Goal: Information Seeking & Learning: Understand process/instructions

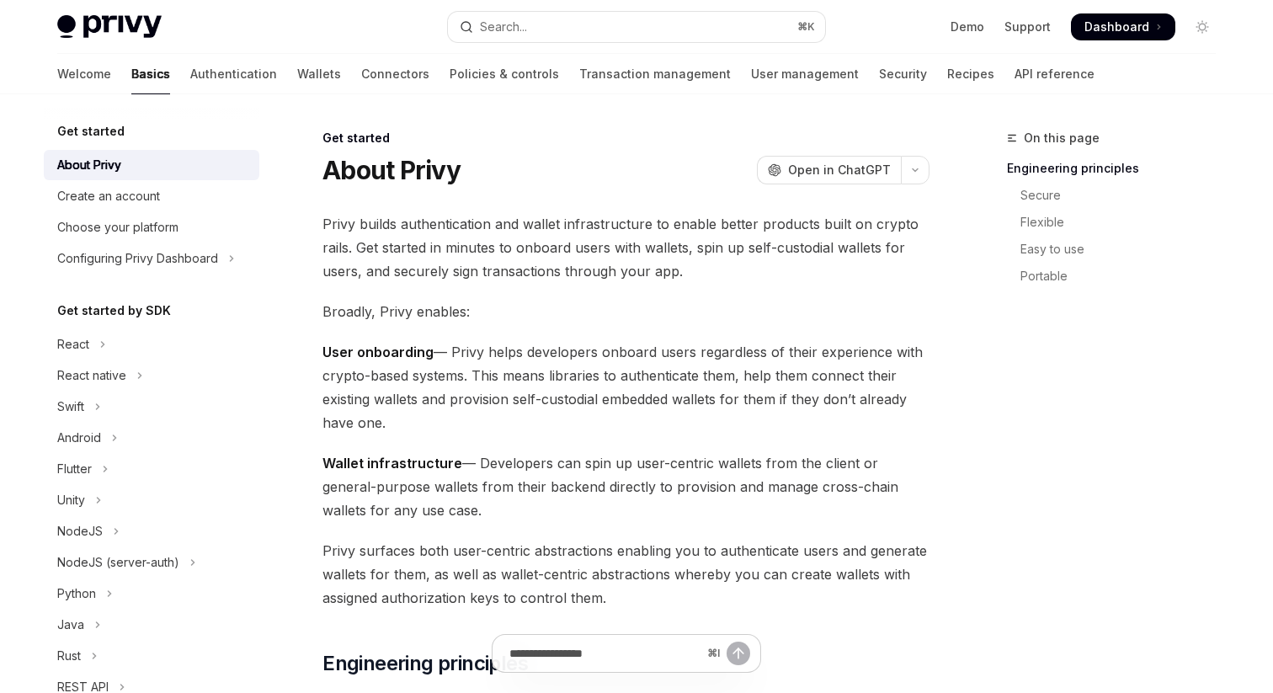
type textarea "*"
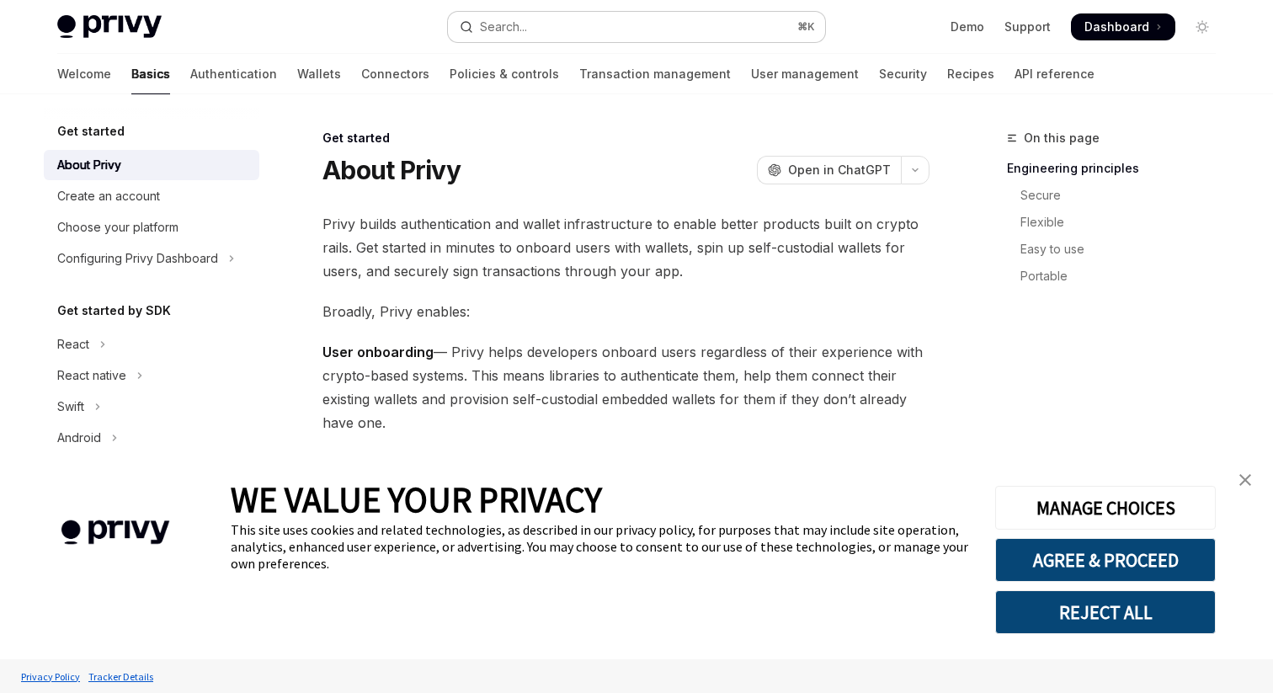
click at [592, 24] on button "Search... ⌘ K" at bounding box center [636, 27] width 377 height 30
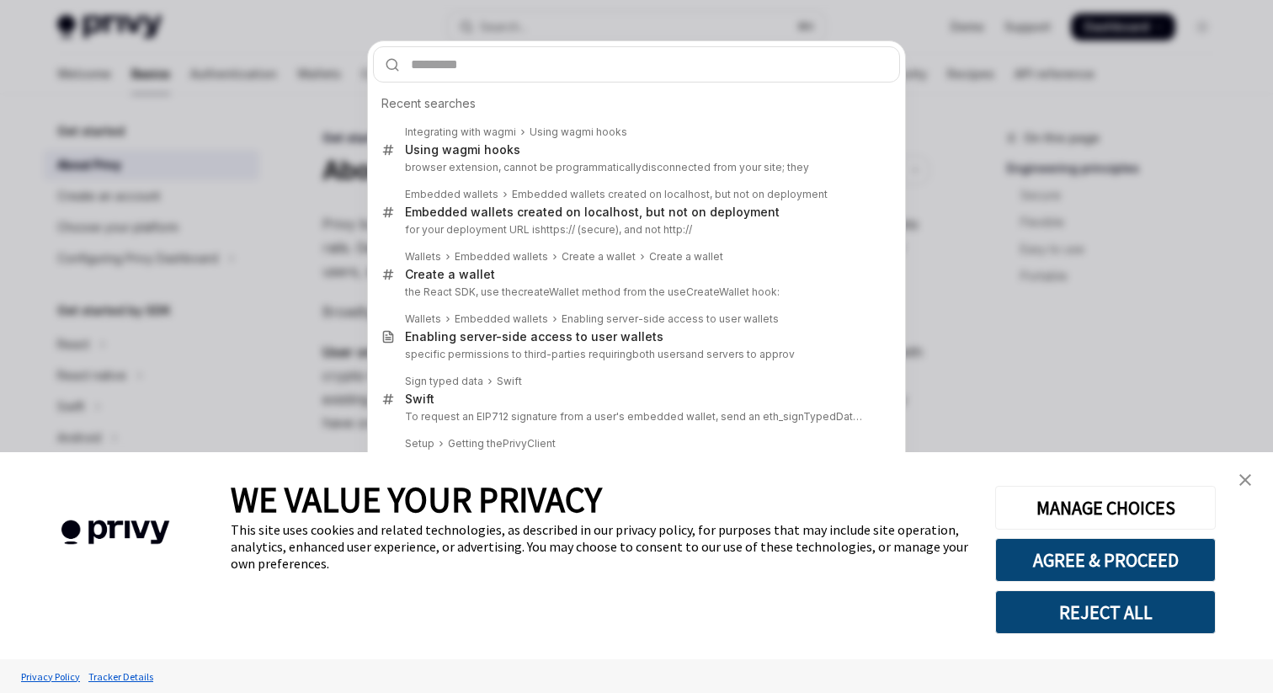
click at [1238, 485] on link "close banner" at bounding box center [1245, 480] width 34 height 34
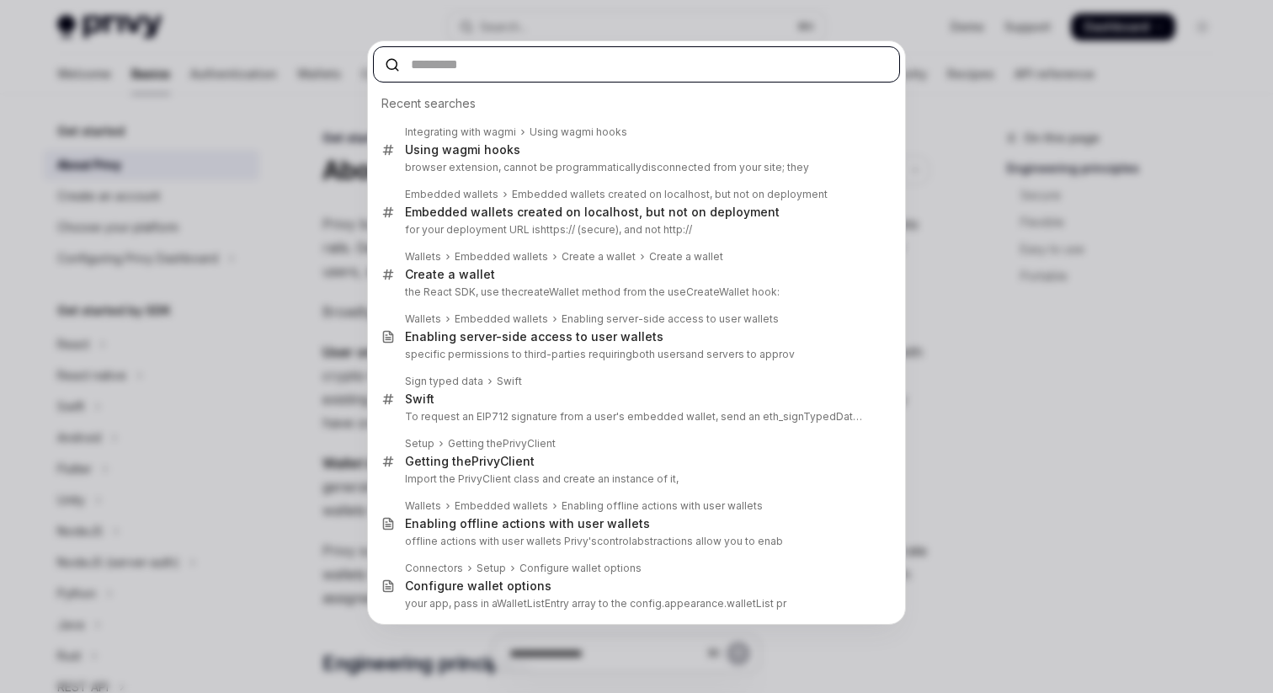
click at [543, 66] on input "text" at bounding box center [636, 64] width 527 height 36
paste input "**********"
type input "**********"
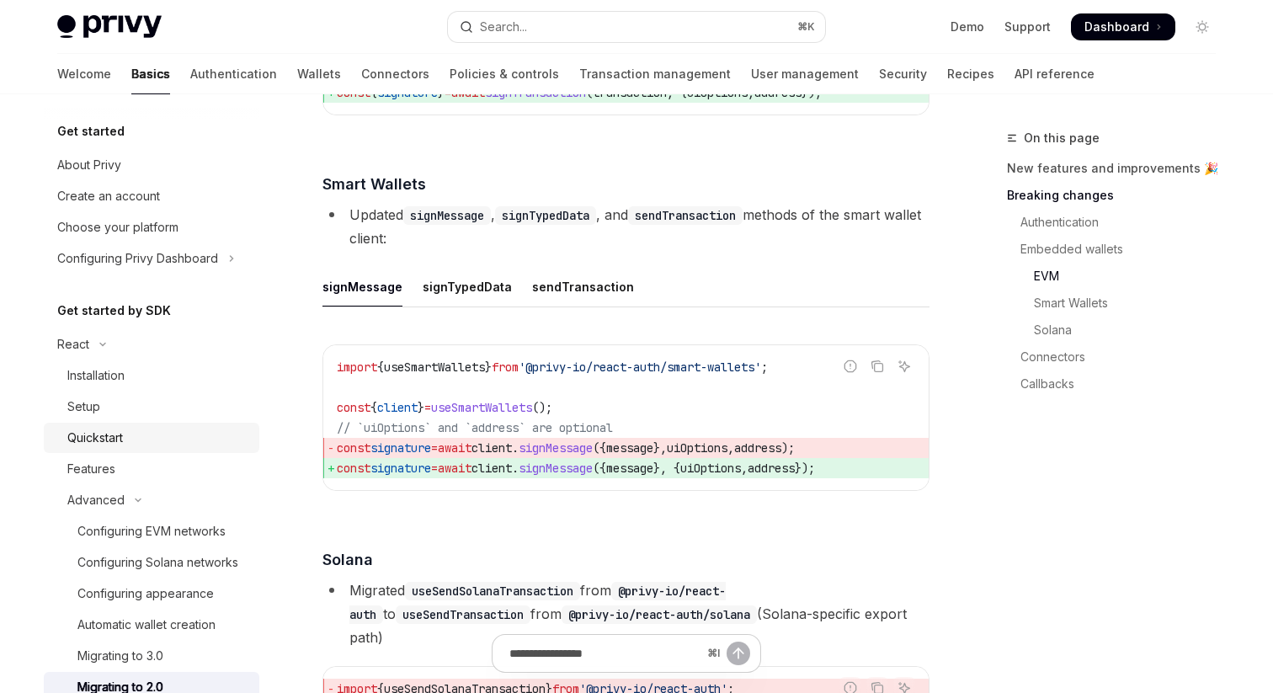
click at [163, 430] on div "Quickstart" at bounding box center [158, 438] width 182 height 20
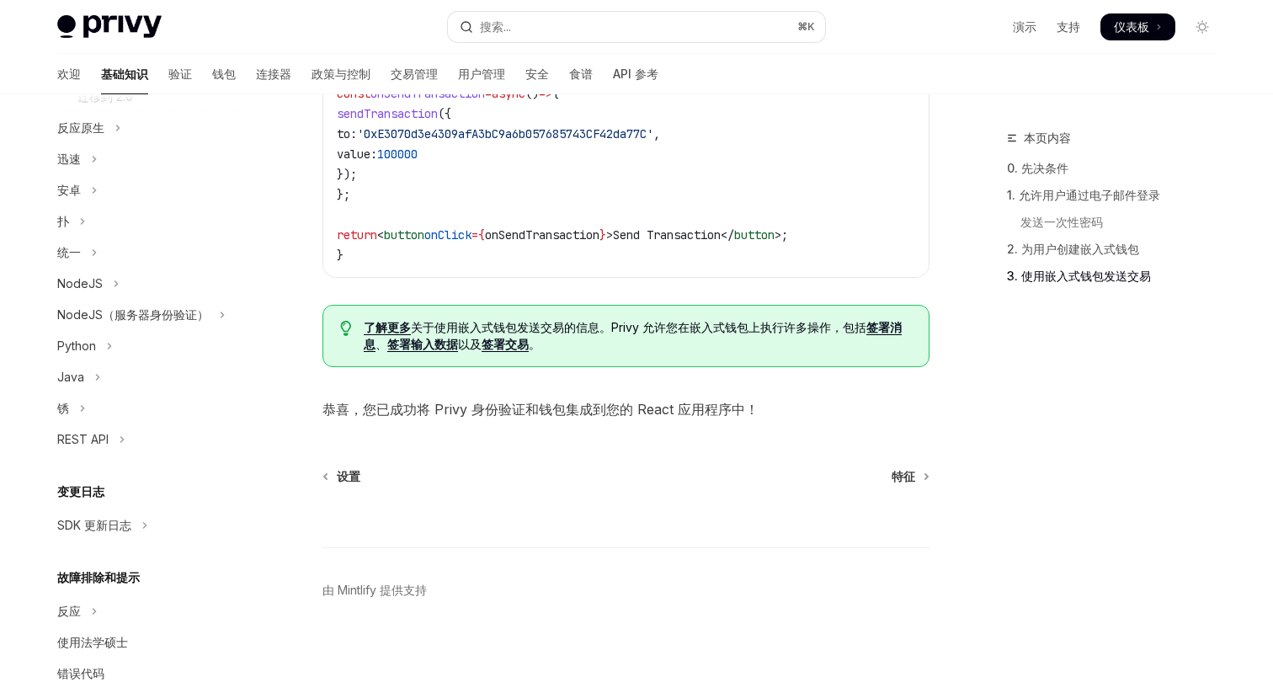
scroll to position [620, 0]
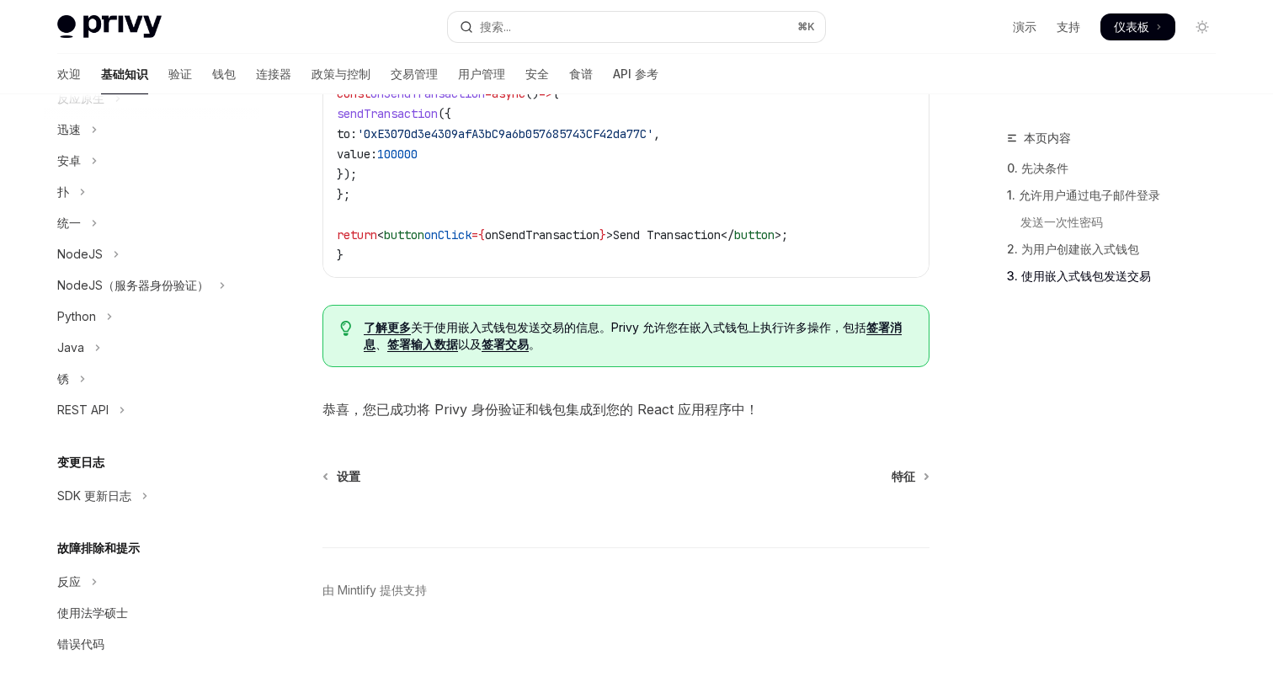
click at [369, 348] on font "签署消息" at bounding box center [633, 335] width 538 height 31
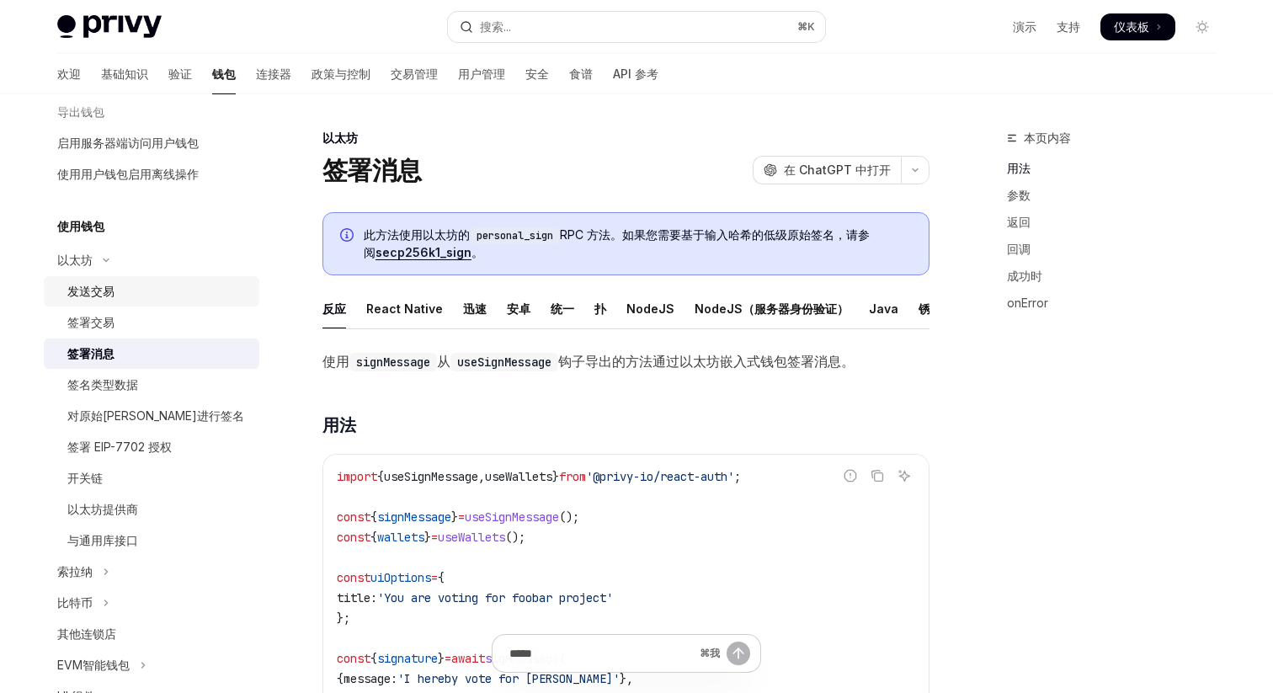
click at [111, 301] on link "发送交易" at bounding box center [152, 291] width 216 height 30
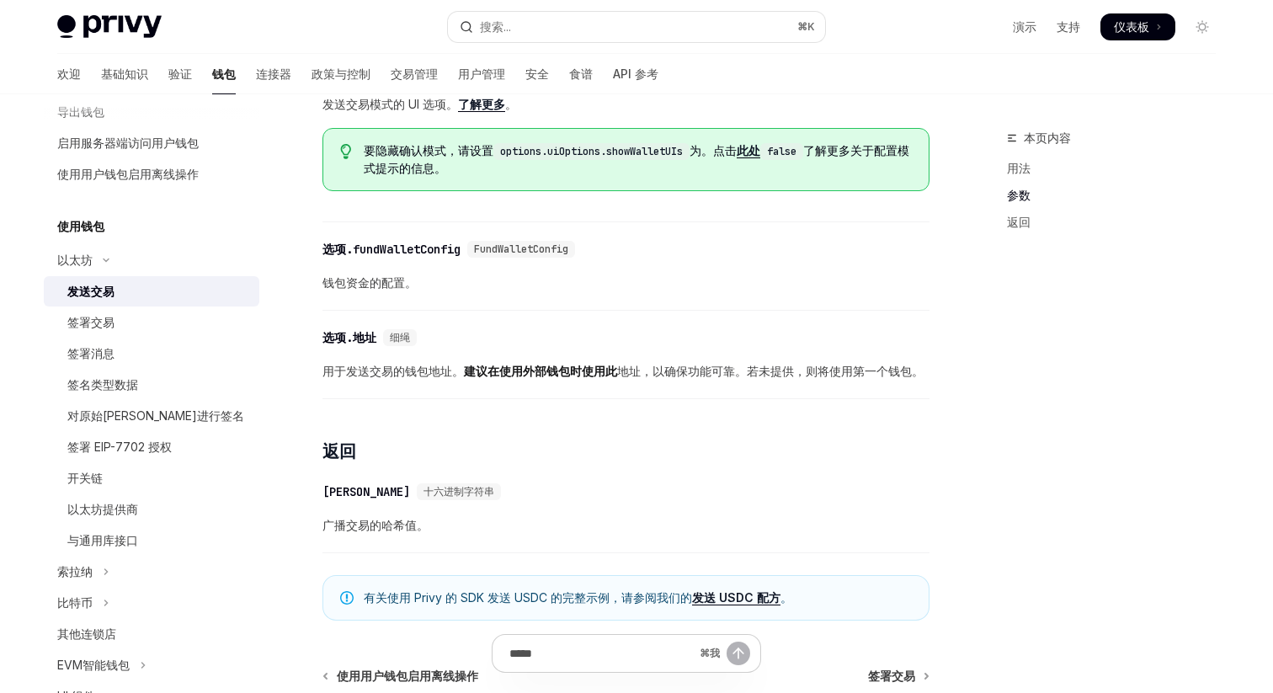
scroll to position [957, 0]
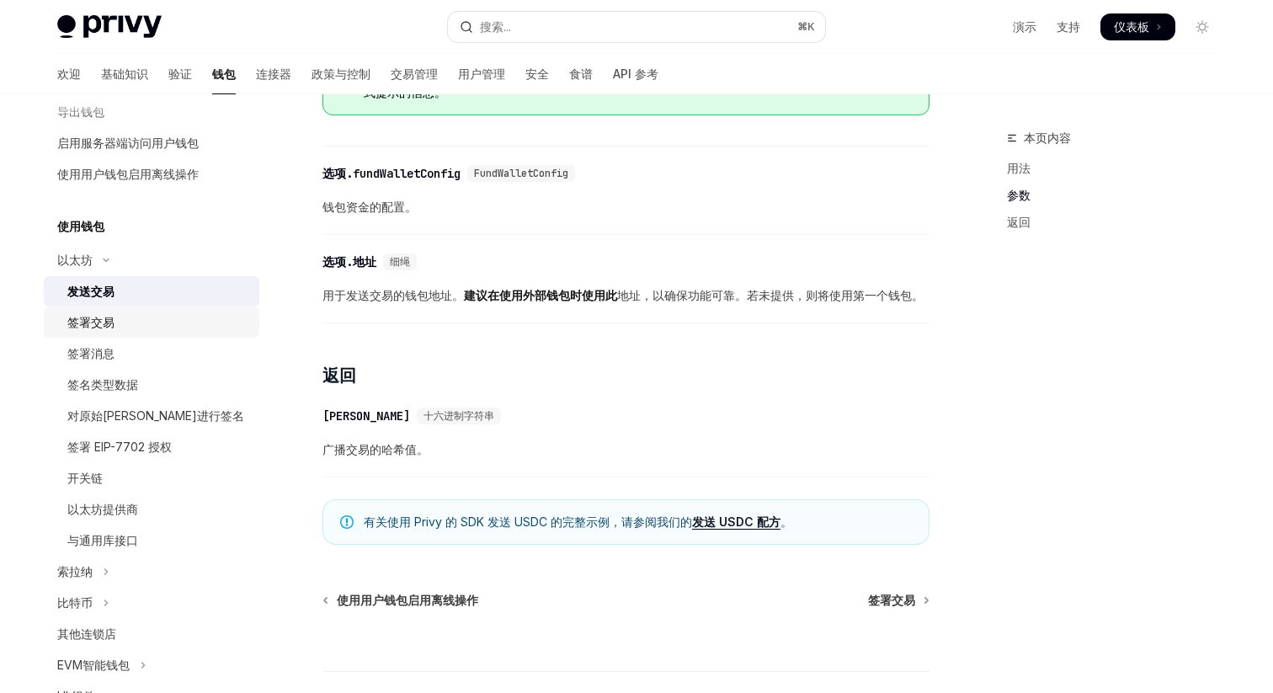
click at [101, 325] on font "签署交易" at bounding box center [90, 322] width 47 height 14
type textarea "*"
